Goal: Information Seeking & Learning: Learn about a topic

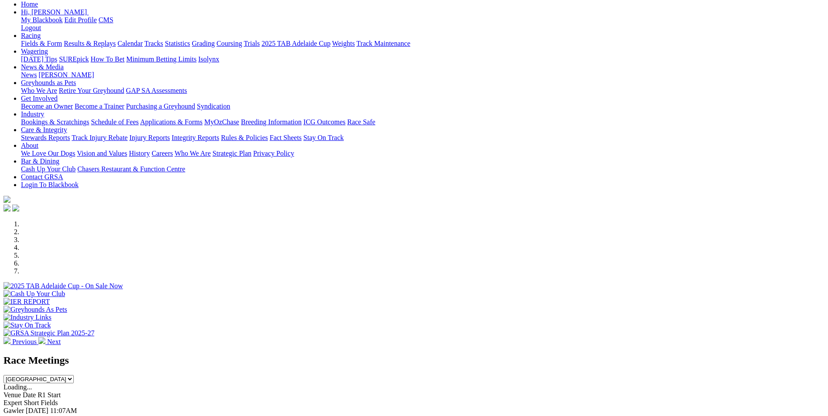
scroll to position [218, 0]
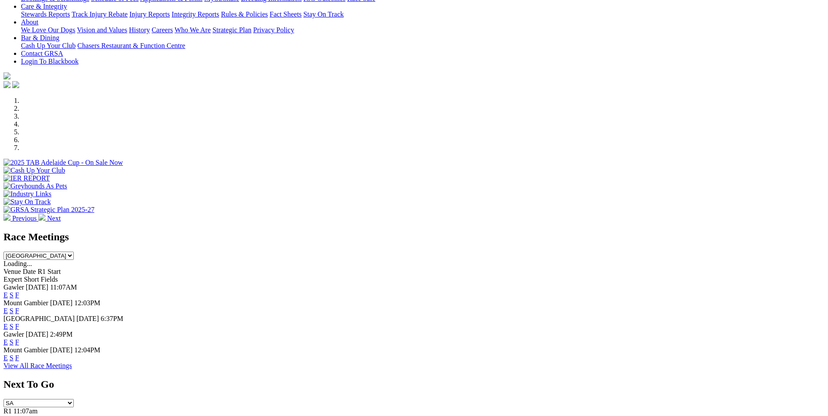
click at [8, 323] on link "E" at bounding box center [5, 326] width 4 height 7
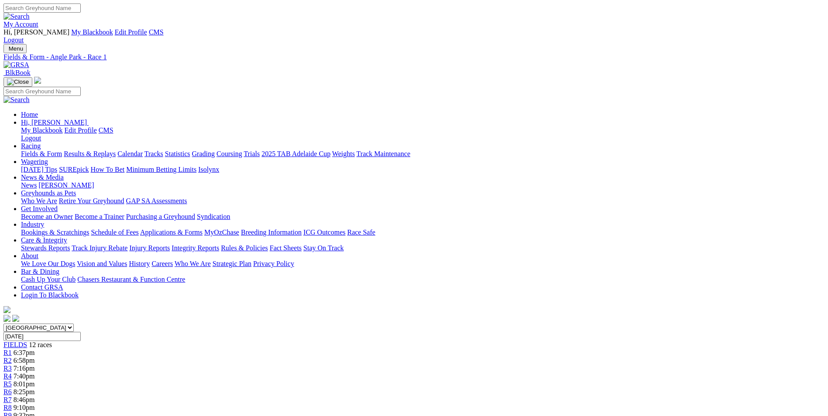
scroll to position [175, 0]
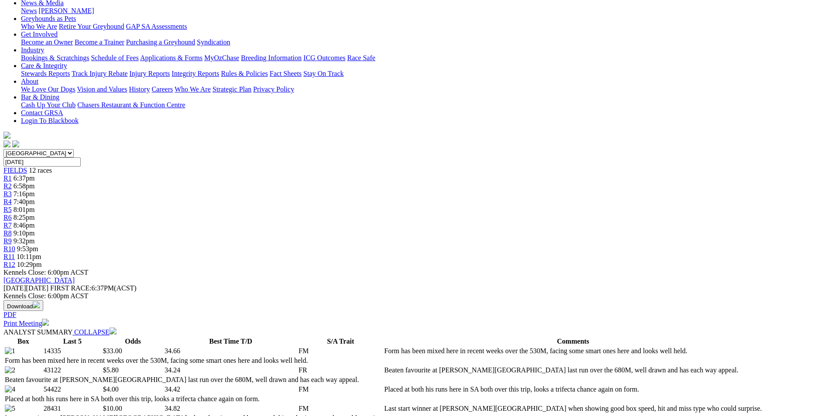
drag, startPoint x: 301, startPoint y: 182, endPoint x: 321, endPoint y: 204, distance: 29.9
copy p "Start a huge night of racing with a quality 595M event, Pass mark (7) form back…"
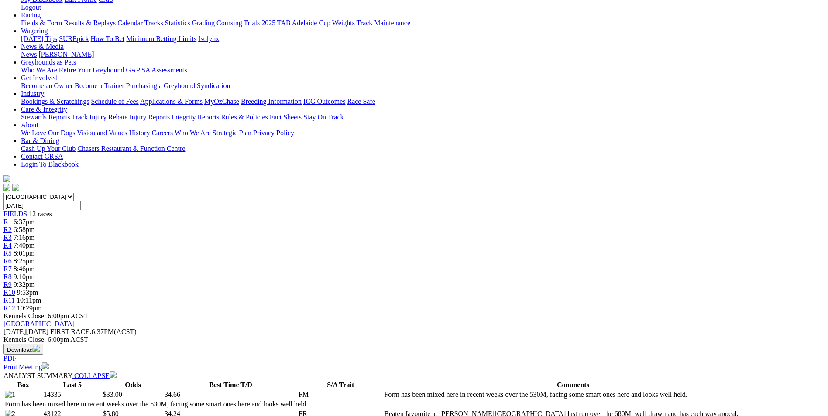
click at [35, 226] on span "6:58pm" at bounding box center [24, 229] width 21 height 7
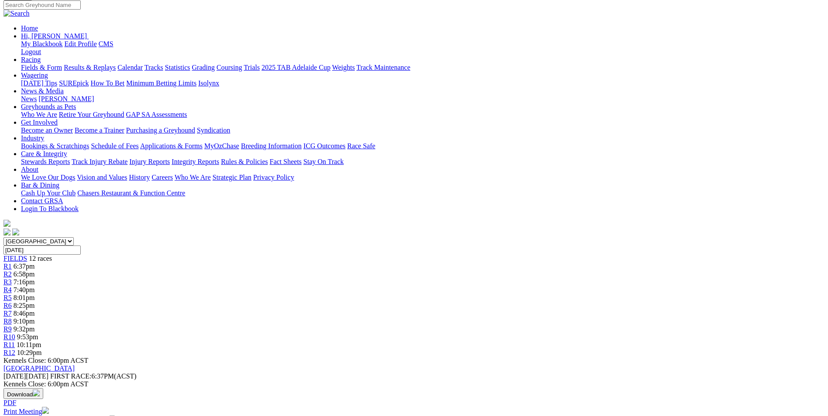
scroll to position [87, 0]
drag, startPoint x: 350, startPoint y: 300, endPoint x: 459, endPoint y: 320, distance: 111.9
copy p "Slick Angel (1) is drawn to break through here in SA, she will prove hard to be…"
click at [12, 278] on span "R3" at bounding box center [7, 281] width 8 height 7
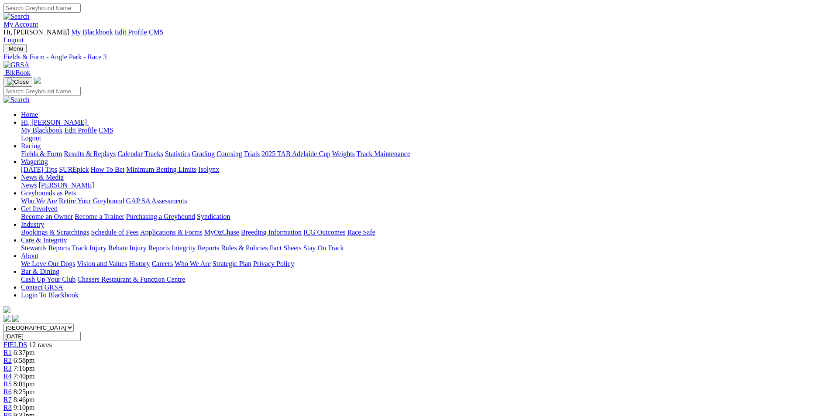
drag, startPoint x: 326, startPoint y: 357, endPoint x: 407, endPoint y: 385, distance: 86.0
copy p "The 1st of 7 Adelaide Cup Heats, We can't go past Excavation (7) who is the cur…"
click at [343, 373] on div "R4 7:40pm" at bounding box center [413, 377] width 821 height 8
drag, startPoint x: 328, startPoint y: 355, endPoint x: 360, endPoint y: 379, distance: 39.9
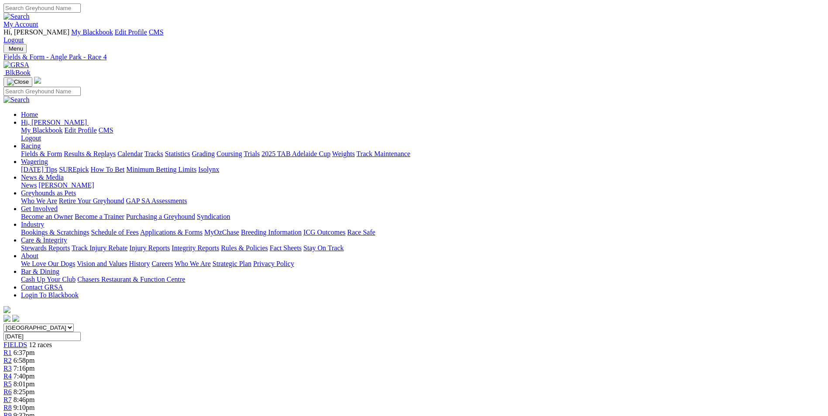
copy p "The 2nd of the Heats and we will stick with I'M A Mustang (2), she has been ver…"
click at [12, 381] on link "R5" at bounding box center [7, 384] width 8 height 7
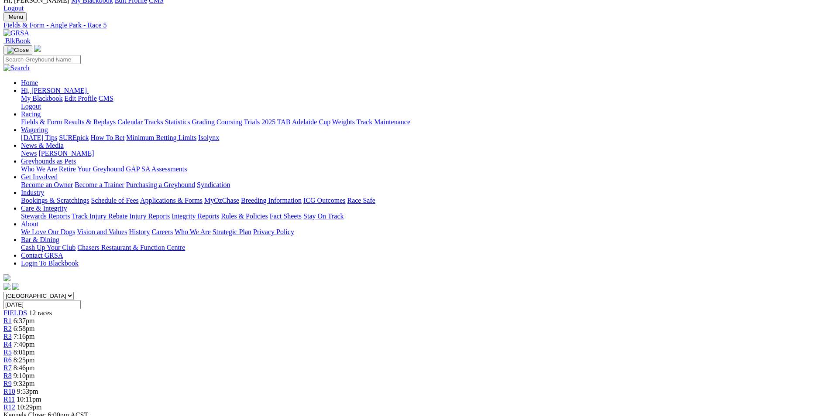
scroll to position [131, 0]
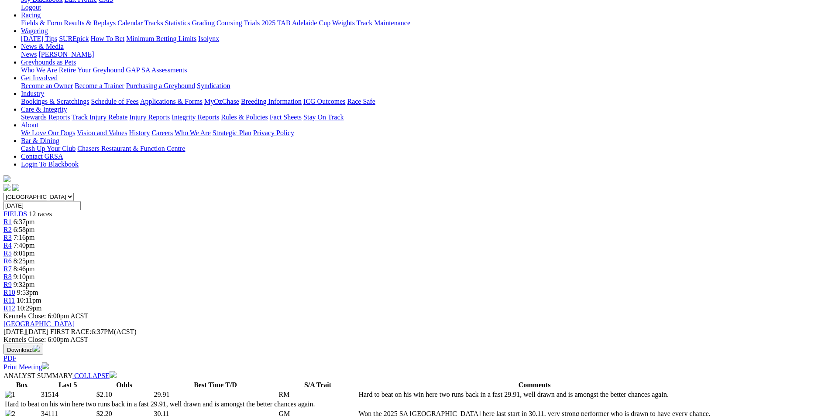
drag, startPoint x: 327, startPoint y: 226, endPoint x: 411, endPoint y: 246, distance: 87.0
copy p "Zelda Covilha (2) made short work of them when winning the 2025 SA Derby Final …"
click at [410, 257] on div "R6 8:25pm" at bounding box center [413, 261] width 821 height 8
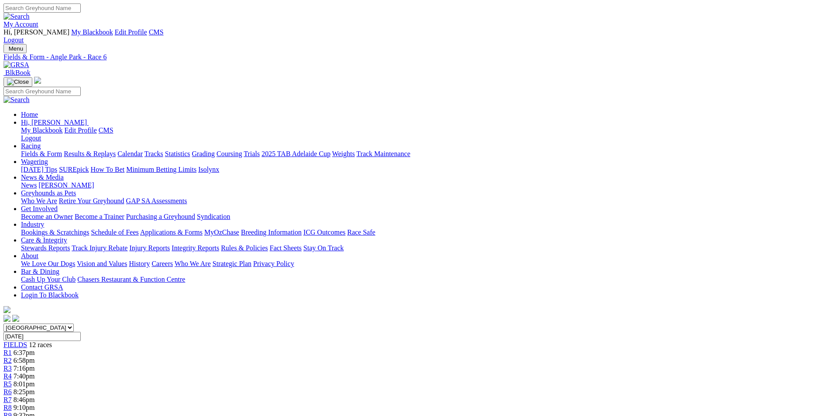
drag, startPoint x: 326, startPoint y: 357, endPoint x: 385, endPoint y: 376, distance: 62.1
copy p "The [PERSON_NAME] have a smart one here in Reaper (2), he has won four of his l…"
click at [472, 396] on div "R7 8:46pm" at bounding box center [413, 400] width 821 height 8
drag, startPoint x: 326, startPoint y: 354, endPoint x: 403, endPoint y: 391, distance: 85.3
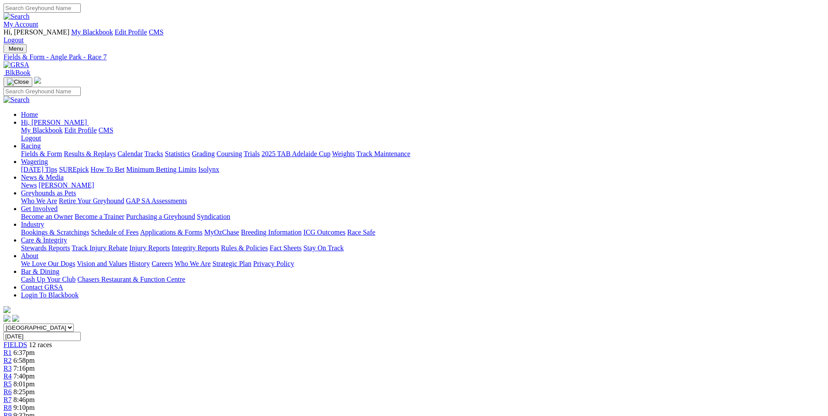
copy p "Incredible Rogue (8) was very impressive when winning from this draw here over …"
click at [12, 404] on span "R8" at bounding box center [7, 407] width 8 height 7
drag, startPoint x: 327, startPoint y: 371, endPoint x: 393, endPoint y: 397, distance: 70.6
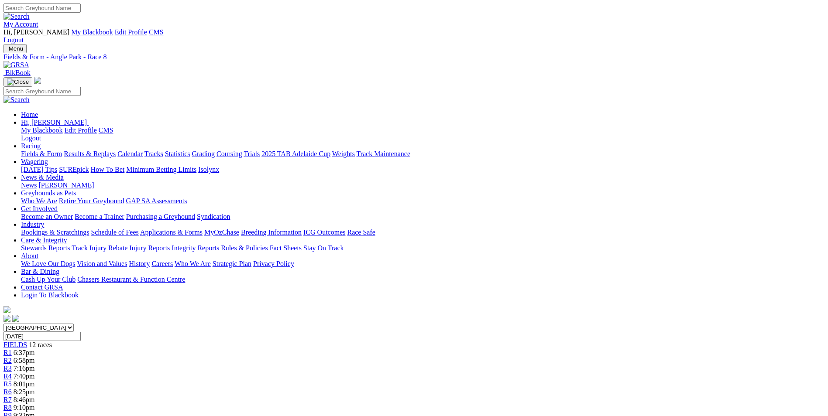
copy p "This one of the most open heats of the 2025 Adelaide Cup, Dashing Slay (1) is a…"
click at [12, 412] on link "R9" at bounding box center [7, 415] width 8 height 7
drag, startPoint x: 327, startPoint y: 353, endPoint x: 416, endPoint y: 384, distance: 94.4
copy p "The last of seven Cup Heats, We will go with Canya Nitrate (8) here on his tria…"
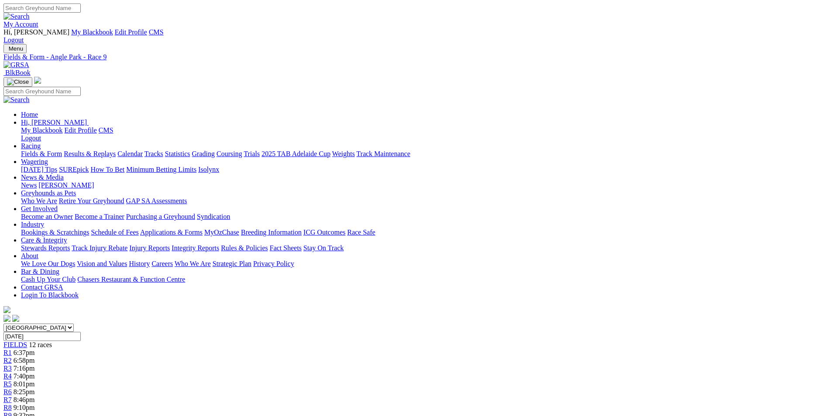
click at [15, 416] on link "R10" at bounding box center [9, 423] width 12 height 7
drag, startPoint x: 368, startPoint y: 342, endPoint x: 560, endPoint y: 373, distance: 194.5
copy p "Good luck here as this is wide open, i went with Storm Day (4) who was racing w…"
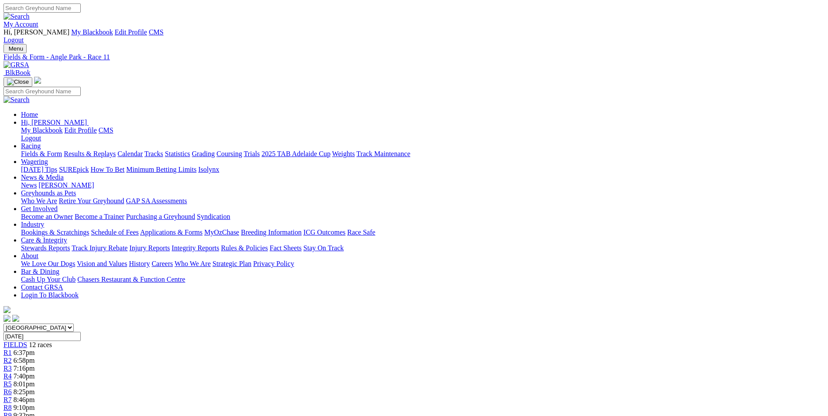
drag, startPoint x: 324, startPoint y: 357, endPoint x: 608, endPoint y: 378, distance: 284.9
drag, startPoint x: 338, startPoint y: 356, endPoint x: 437, endPoint y: 380, distance: 101.9
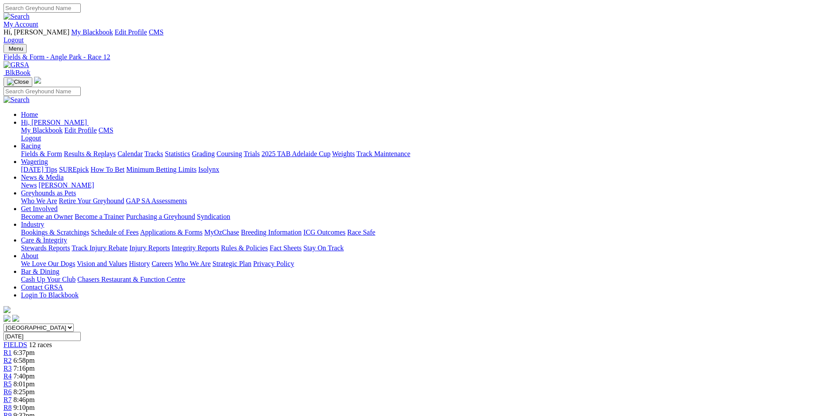
copy p "The last of a massive night of racing and Booterstown (7) can send us home on a…"
